Goal: Information Seeking & Learning: Learn about a topic

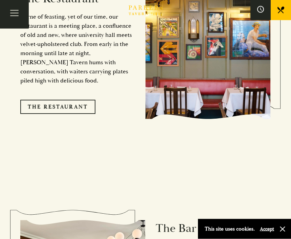
scroll to position [608, 0]
click at [60, 100] on link "The Restaurant" at bounding box center [57, 107] width 75 height 14
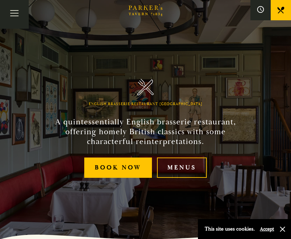
click at [188, 178] on link "Menus" at bounding box center [182, 168] width 50 height 21
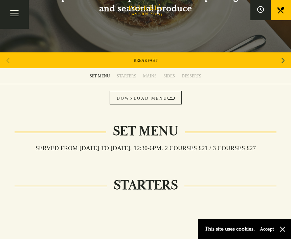
scroll to position [74, 0]
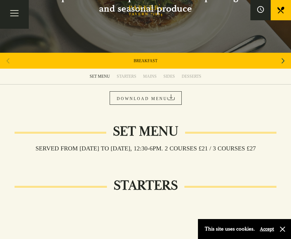
click at [152, 131] on h2 "Set Menu" at bounding box center [145, 132] width 79 height 16
click at [139, 148] on h3 "Served from Monday to Saturday, 12:30-6pm. 2 COURSES £21 / 3 COURSES £27" at bounding box center [146, 148] width 234 height 7
click at [281, 59] on div "Next slide" at bounding box center [283, 60] width 9 height 15
click at [280, 63] on div "Next slide" at bounding box center [283, 60] width 9 height 15
click at [282, 61] on icon "Next slide" at bounding box center [283, 60] width 3 height 15
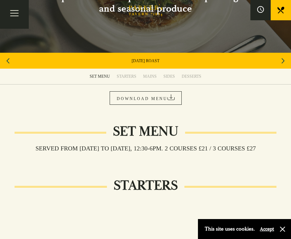
click at [172, 96] on icon at bounding box center [171, 97] width 7 height 6
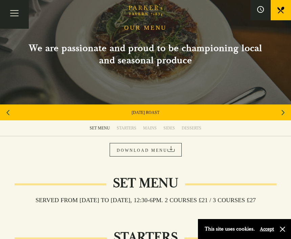
scroll to position [22, 0]
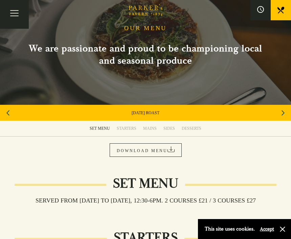
click at [138, 112] on link "SUNDAY ROAST" at bounding box center [146, 112] width 28 height 5
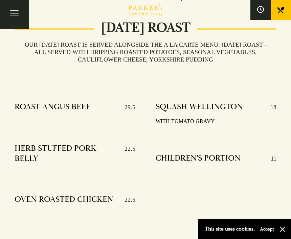
scroll to position [178, 0]
click at [211, 156] on h4 "CHILDREN'S PORTION" at bounding box center [198, 159] width 85 height 11
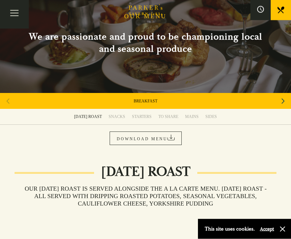
scroll to position [29, 0]
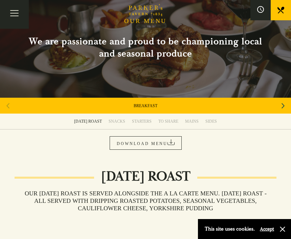
click at [190, 118] on link "MAINS" at bounding box center [192, 122] width 20 height 16
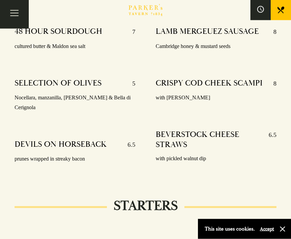
scroll to position [452, 0]
